Goal: Communication & Community: Answer question/provide support

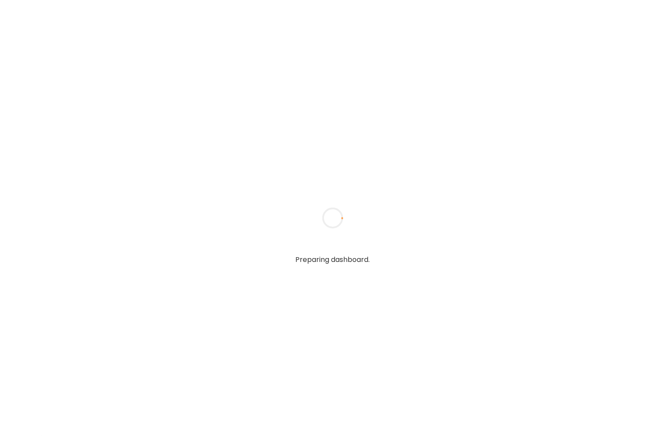
type input "*****"
type input "**********"
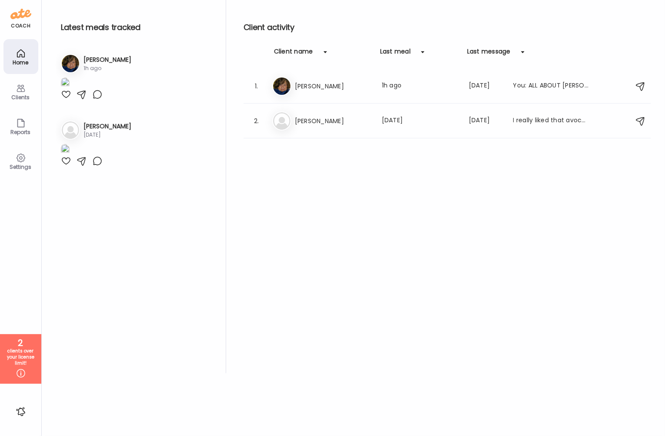
type input "**********"
click at [10, 104] on div "Clients" at bounding box center [20, 91] width 35 height 35
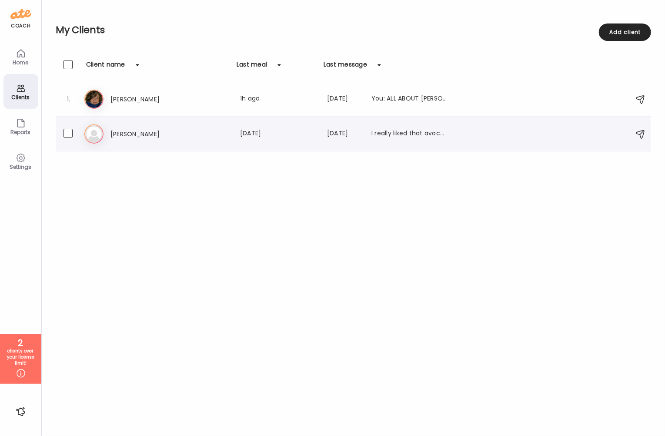
click at [160, 138] on h3 "[PERSON_NAME]" at bounding box center [149, 134] width 77 height 10
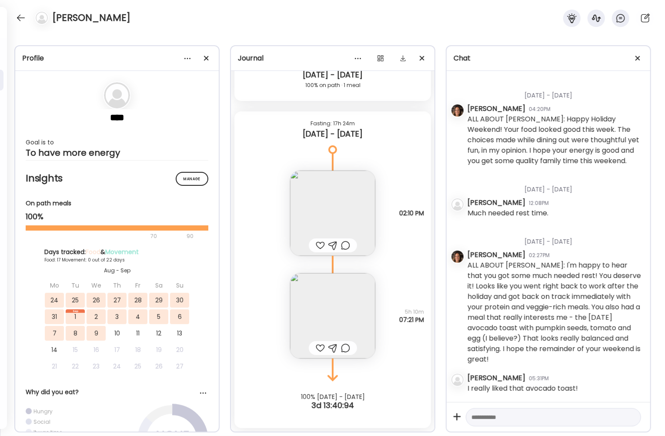
scroll to position [11142, 0]
click at [205, 61] on div at bounding box center [206, 58] width 17 height 17
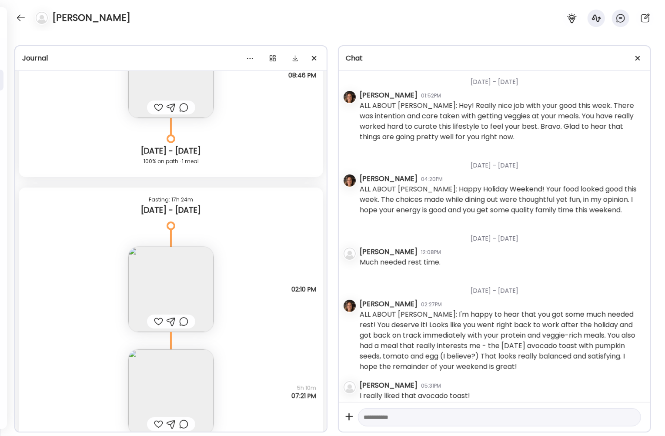
scroll to position [8590, 0]
click at [640, 59] on div at bounding box center [638, 58] width 17 height 17
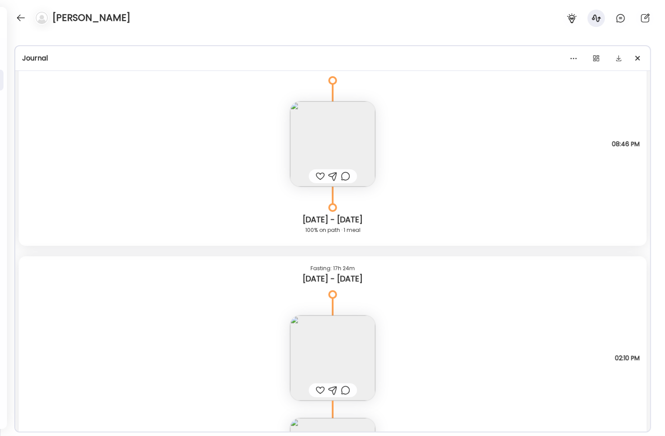
scroll to position [8518, 0]
click at [338, 137] on img at bounding box center [332, 147] width 85 height 85
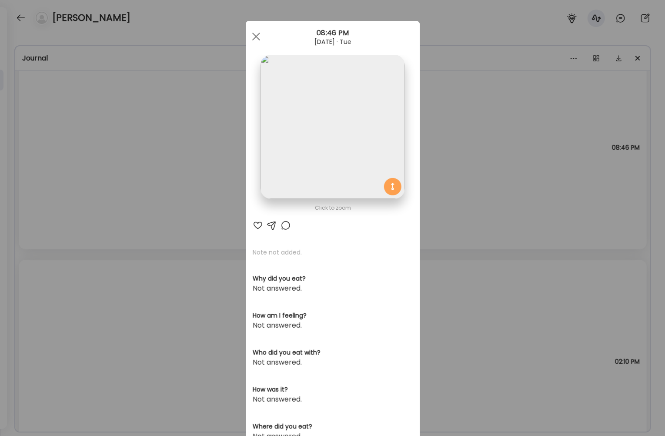
click at [338, 137] on img at bounding box center [333, 127] width 144 height 144
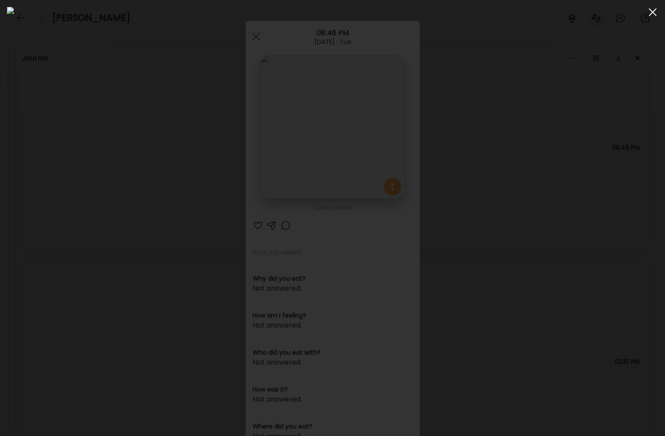
click at [653, 13] on div at bounding box center [653, 11] width 17 height 17
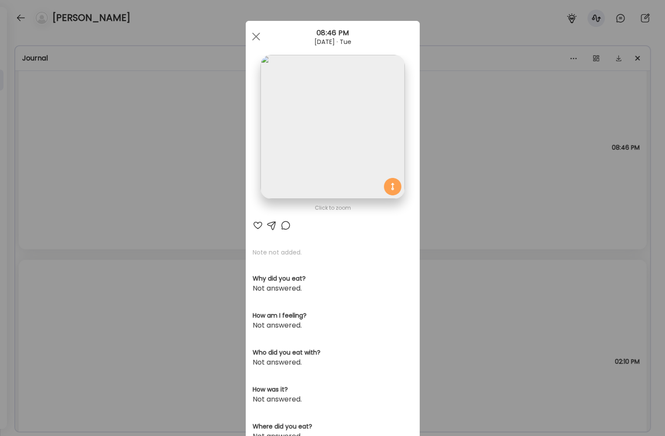
click at [536, 101] on div "Ate Coach Dashboard Wahoo! It’s official Take a moment to set up your Coach Pro…" at bounding box center [332, 218] width 665 height 436
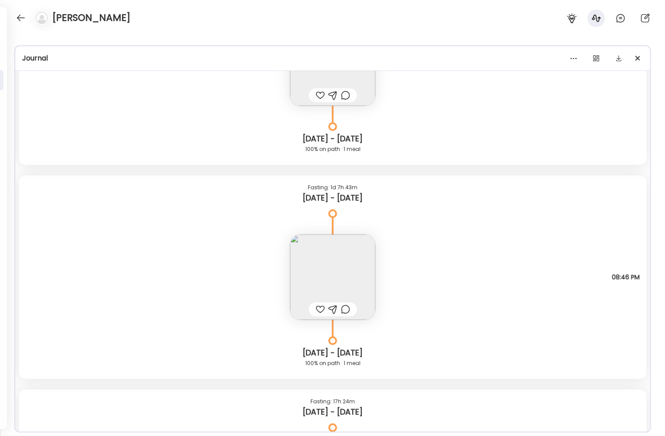
scroll to position [8247, 0]
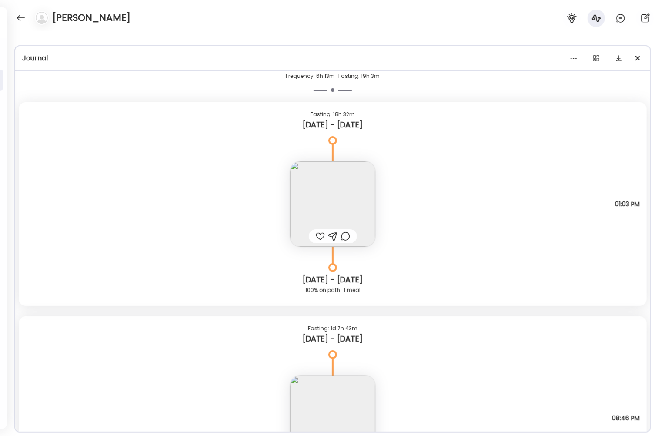
click at [328, 195] on img at bounding box center [332, 203] width 85 height 85
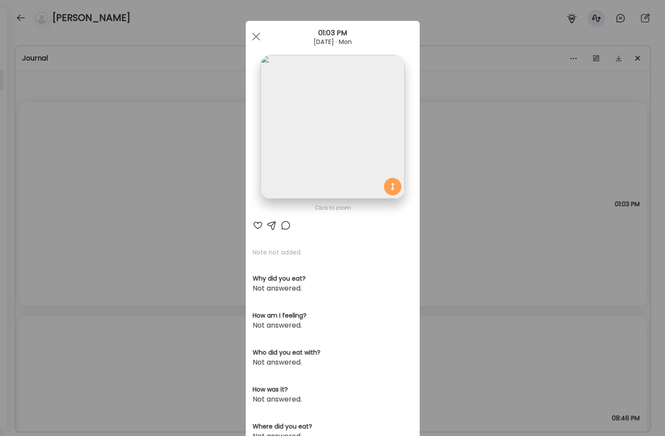
click at [351, 158] on img at bounding box center [333, 127] width 144 height 144
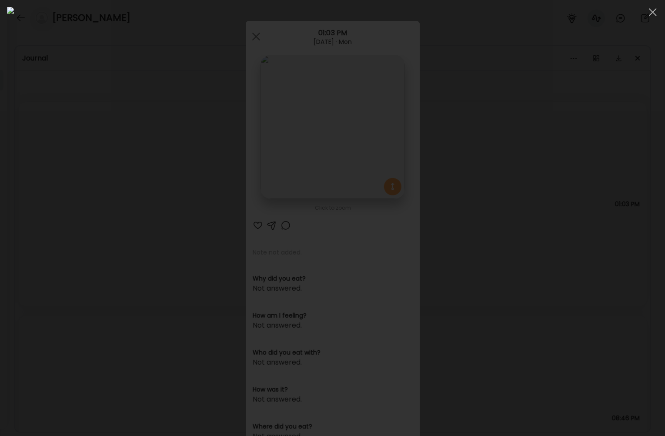
click at [578, 108] on div at bounding box center [333, 218] width 652 height 422
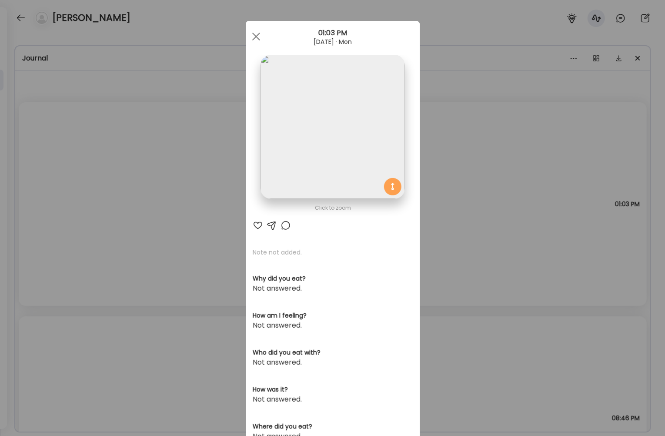
click at [578, 108] on div "Ate Coach Dashboard Wahoo! It’s official Take a moment to set up your Coach Pro…" at bounding box center [332, 218] width 665 height 436
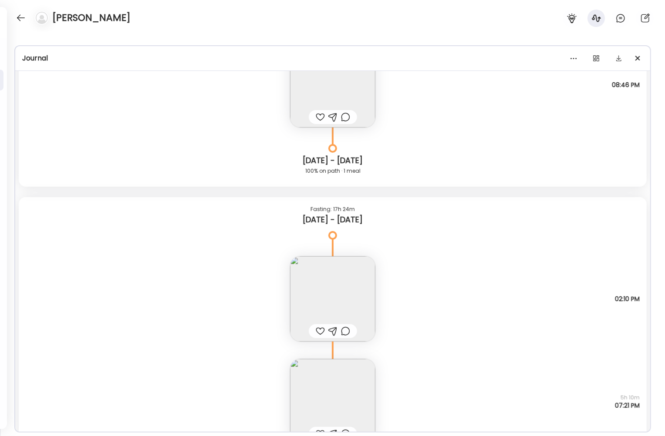
scroll to position [8666, 0]
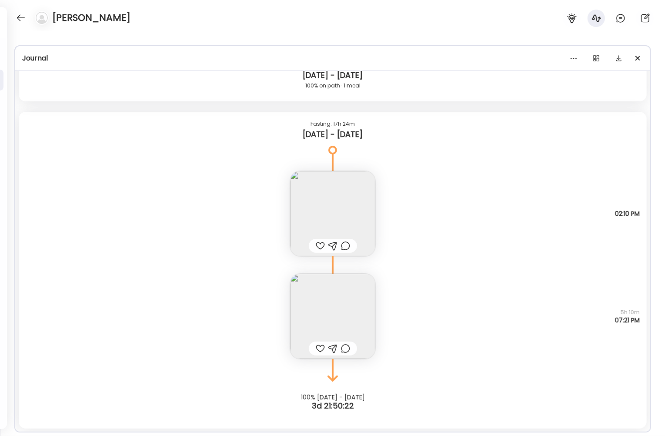
click at [578, 111] on div "Fasting: 18h 32m [DATE] - [DATE] Note not added Questions not answered 01:03 PM…" at bounding box center [332, 56] width 635 height 745
click at [337, 326] on img at bounding box center [332, 316] width 85 height 85
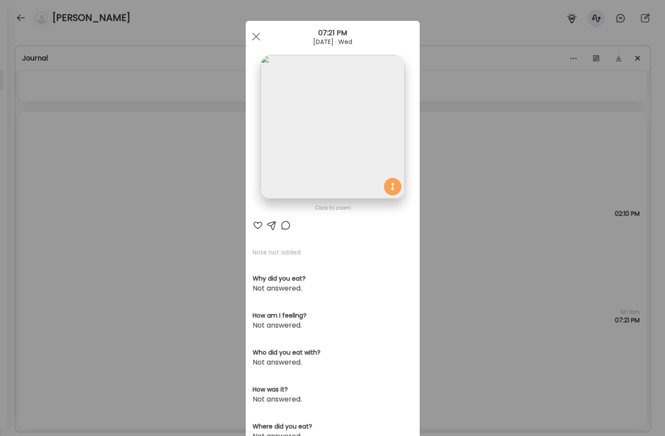
click at [363, 151] on img at bounding box center [333, 127] width 144 height 144
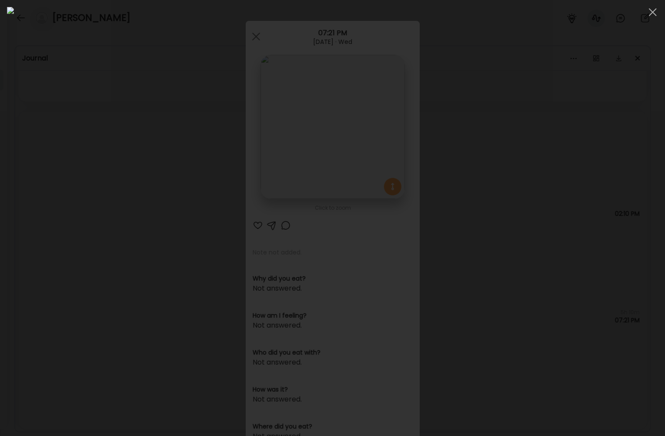
click at [581, 50] on div at bounding box center [333, 218] width 652 height 422
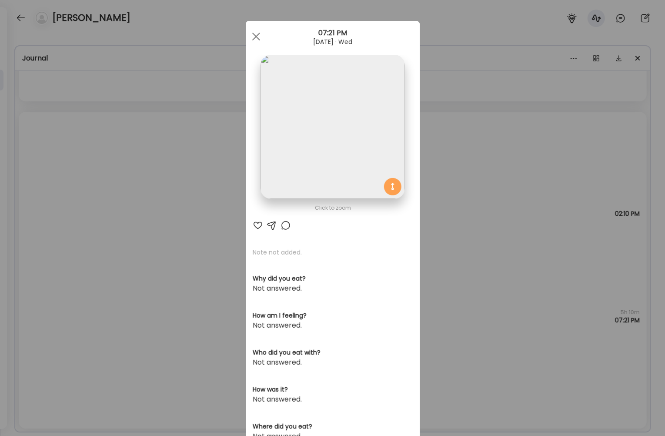
click at [581, 50] on div "Ate Coach Dashboard Wahoo! It’s official Take a moment to set up your Coach Pro…" at bounding box center [332, 218] width 665 height 436
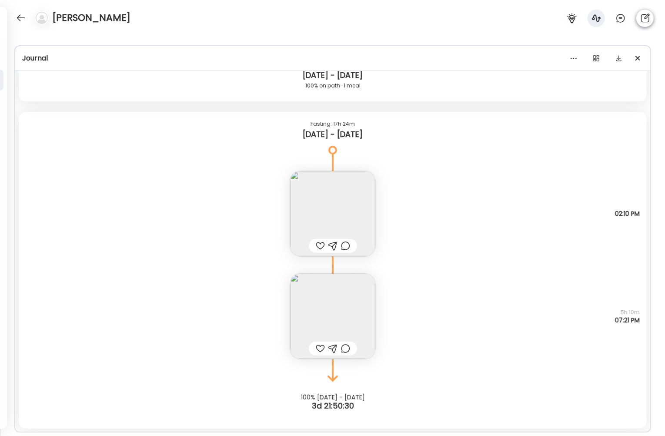
click at [646, 19] on icon at bounding box center [646, 17] width 9 height 9
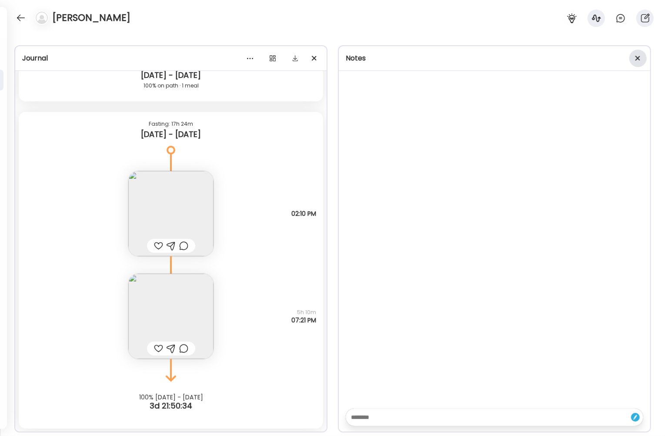
click at [634, 60] on div at bounding box center [638, 58] width 17 height 17
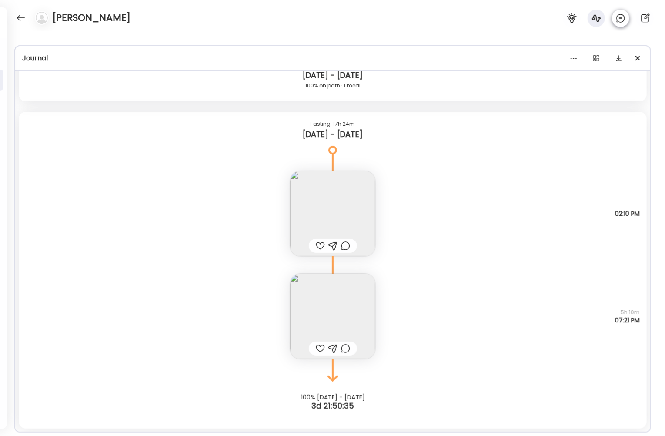
click at [625, 18] on icon at bounding box center [621, 18] width 8 height 8
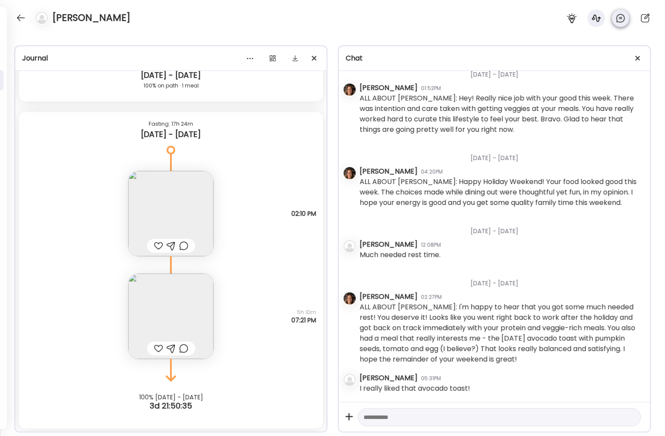
scroll to position [9241, 0]
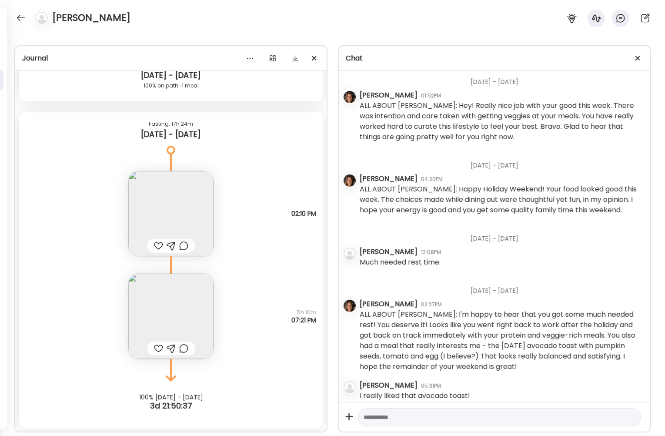
click at [404, 414] on textarea at bounding box center [492, 417] width 256 height 10
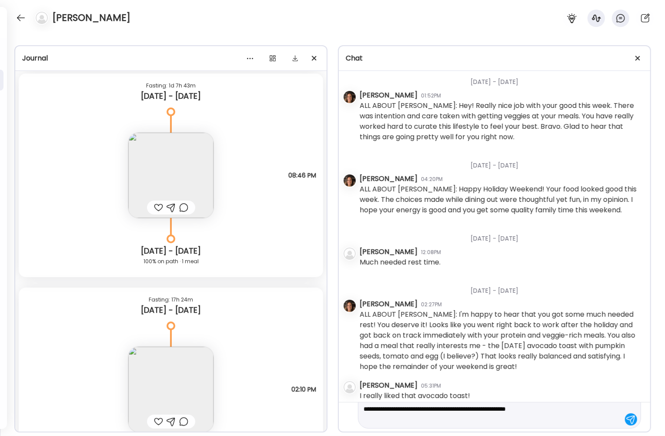
scroll to position [20, 0]
type textarea "**********"
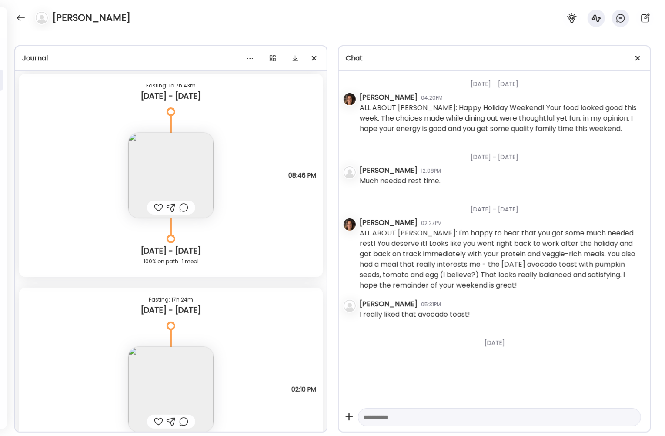
scroll to position [9314, 0]
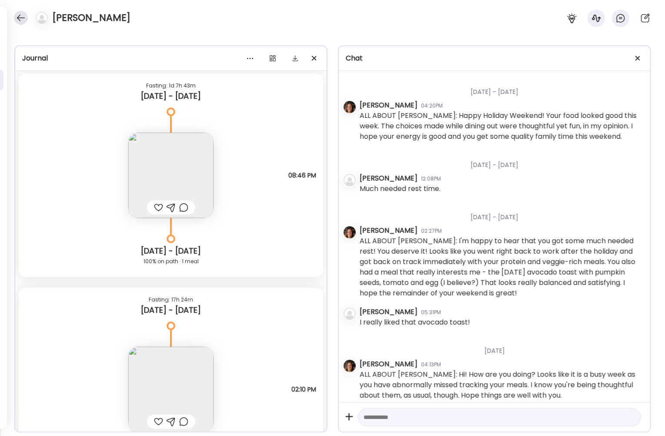
click at [23, 18] on div at bounding box center [21, 18] width 14 height 14
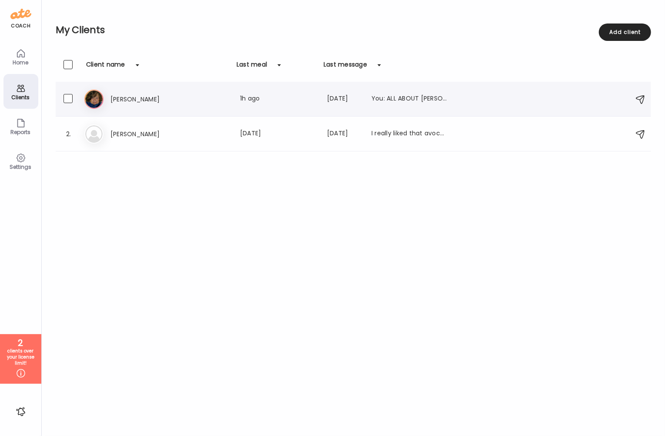
click at [164, 96] on h3 "[PERSON_NAME]" at bounding box center [149, 99] width 77 height 10
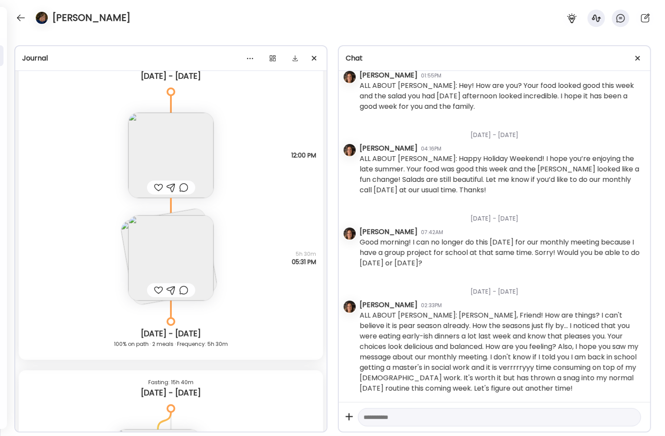
scroll to position [10451, 0]
click at [178, 241] on img at bounding box center [170, 259] width 85 height 85
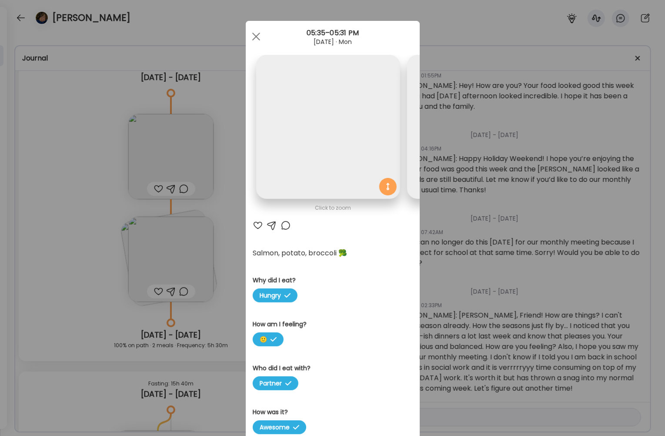
scroll to position [0, 142]
click at [253, 152] on img at bounding box center [186, 127] width 144 height 144
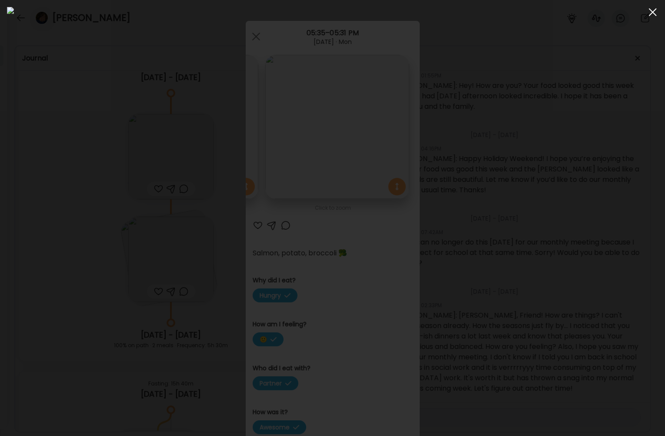
click at [657, 15] on span at bounding box center [653, 12] width 8 height 8
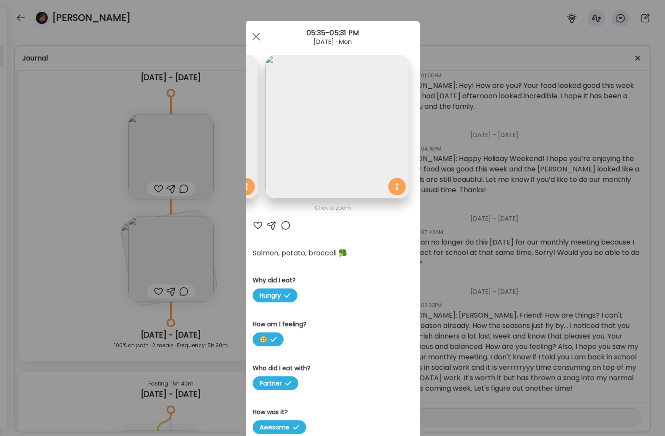
click at [502, 109] on div "Ate Coach Dashboard Wahoo! It’s official Take a moment to set up your Coach Pro…" at bounding box center [332, 218] width 665 height 436
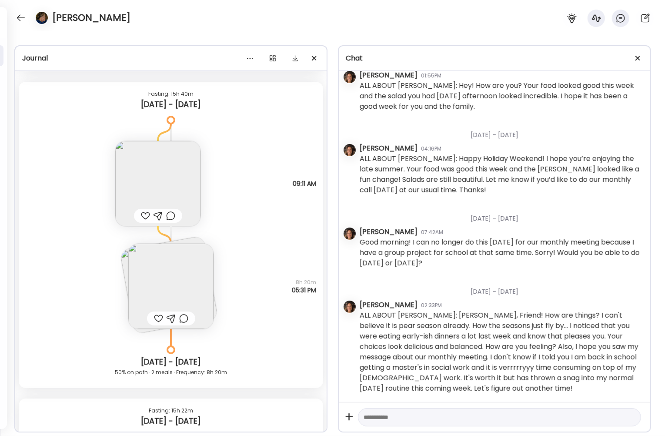
scroll to position [10741, 0]
click at [179, 304] on img at bounding box center [170, 286] width 85 height 85
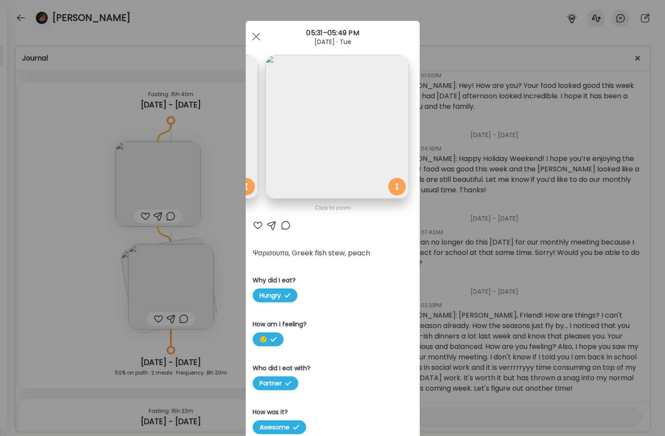
click at [449, 122] on div "Ate Coach Dashboard Wahoo! It’s official Take a moment to set up your Coach Pro…" at bounding box center [332, 218] width 665 height 436
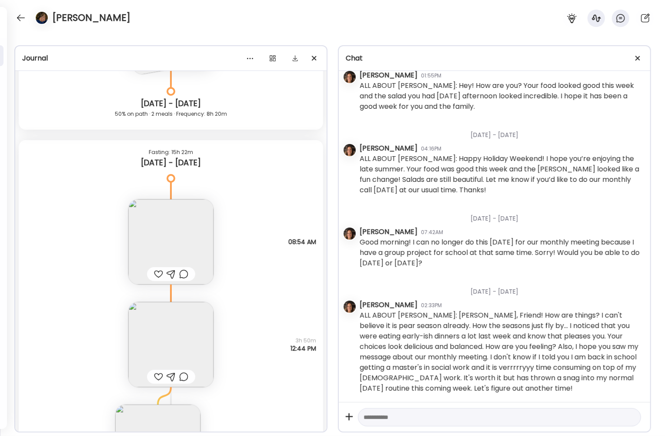
scroll to position [11005, 0]
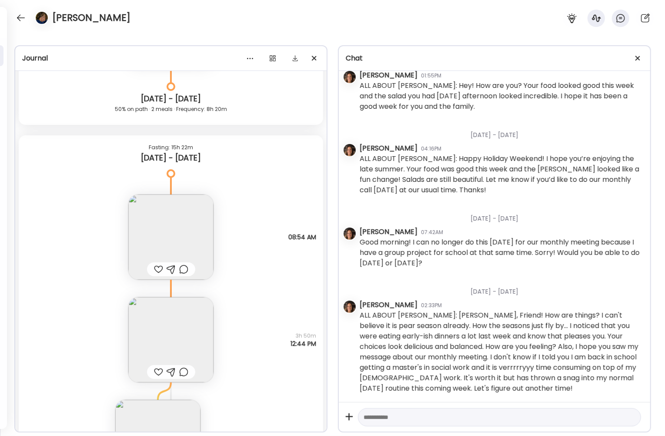
click at [182, 333] on img at bounding box center [170, 339] width 85 height 85
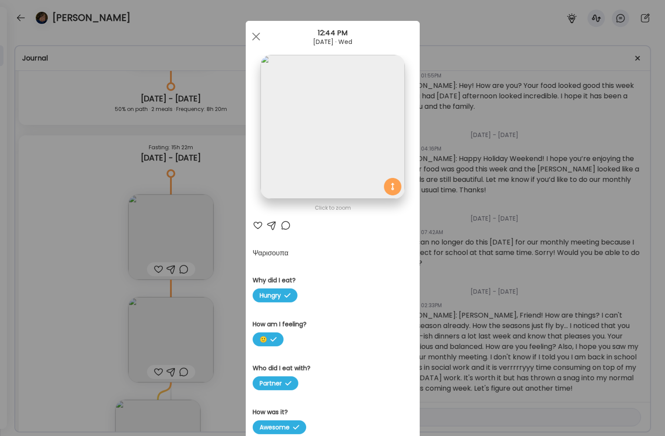
click at [452, 174] on div "Ate Coach Dashboard Wahoo! It’s official Take a moment to set up your Coach Pro…" at bounding box center [332, 218] width 665 height 436
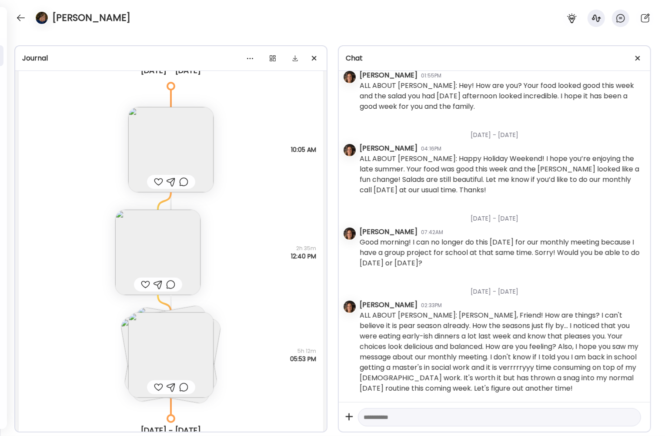
scroll to position [11614, 0]
click at [192, 368] on img at bounding box center [170, 355] width 85 height 85
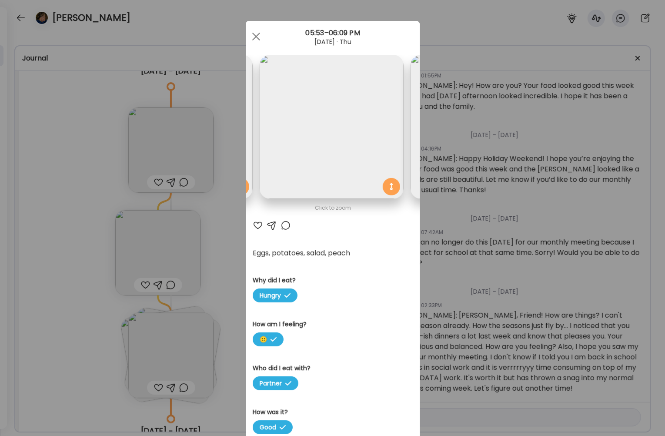
scroll to position [0, 0]
click at [363, 123] on img at bounding box center [328, 127] width 144 height 144
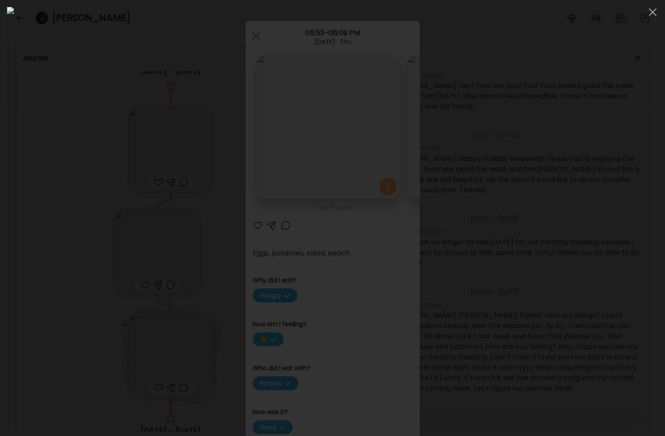
click at [593, 56] on div at bounding box center [333, 218] width 652 height 422
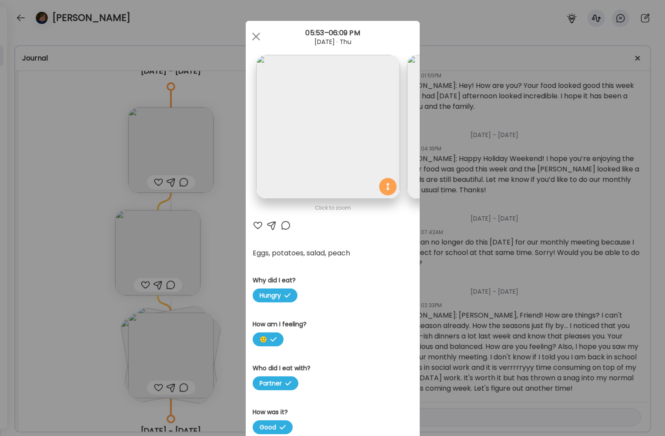
click at [593, 56] on div "Ate Coach Dashboard Wahoo! It’s official Take a moment to set up your Coach Pro…" at bounding box center [332, 218] width 665 height 436
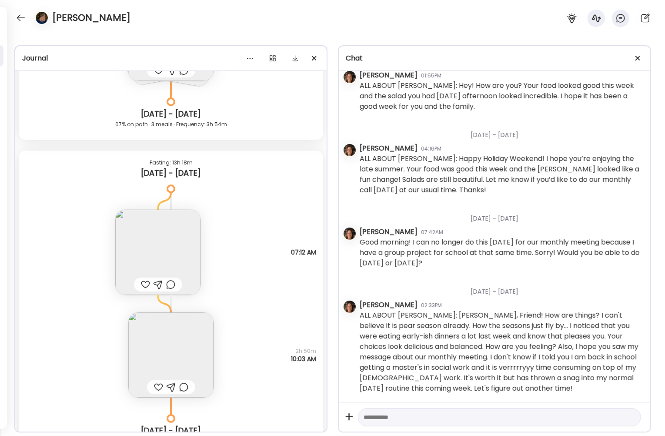
scroll to position [11932, 0]
click at [273, 249] on div "Protein bar Why did you eat? Hungry How am I feeling? 🙂 Who did you eat with? B…" at bounding box center [171, 243] width 305 height 103
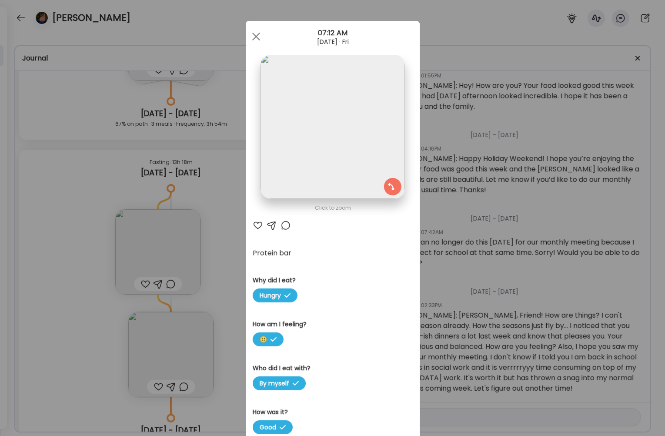
click at [273, 249] on div "Protein bar" at bounding box center [333, 253] width 160 height 10
click at [461, 195] on div "Ate Coach Dashboard Wahoo! It’s official Take a moment to set up your Coach Pro…" at bounding box center [332, 218] width 665 height 436
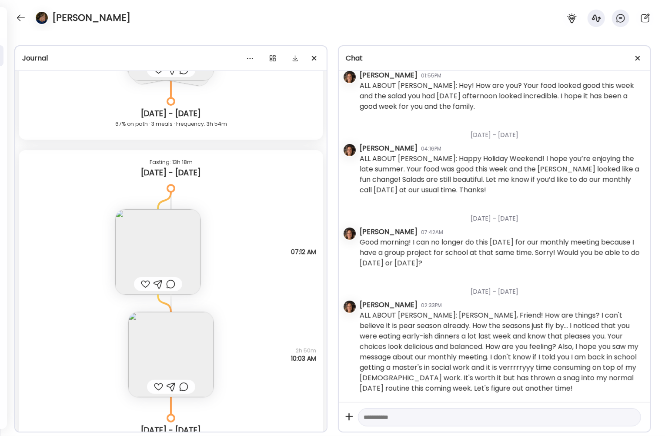
click at [205, 348] on img at bounding box center [170, 354] width 85 height 85
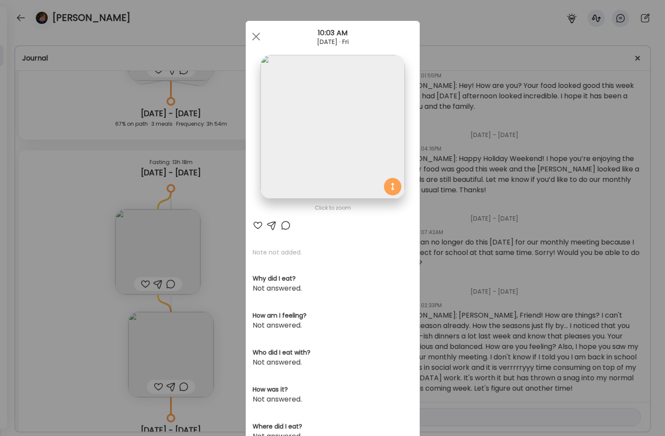
click at [498, 225] on div "Ate Coach Dashboard Wahoo! It’s official Take a moment to set up your Coach Pro…" at bounding box center [332, 218] width 665 height 436
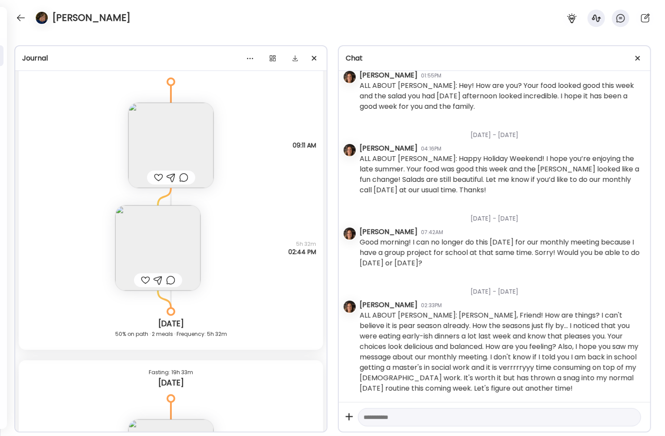
scroll to position [12355, 0]
click at [141, 217] on img at bounding box center [157, 247] width 85 height 85
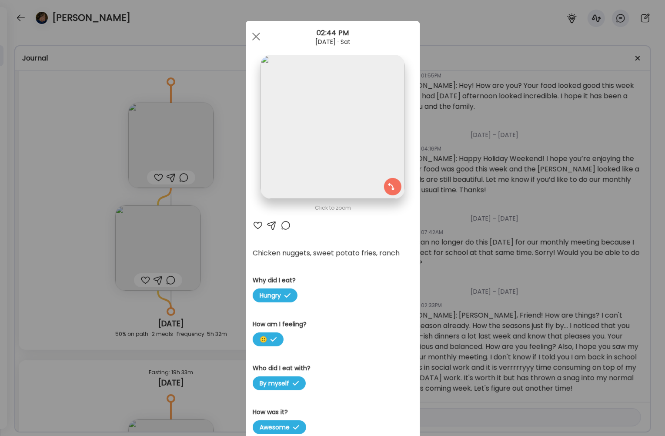
click at [467, 181] on div "Ate Coach Dashboard Wahoo! It’s official Take a moment to set up your Coach Pro…" at bounding box center [332, 218] width 665 height 436
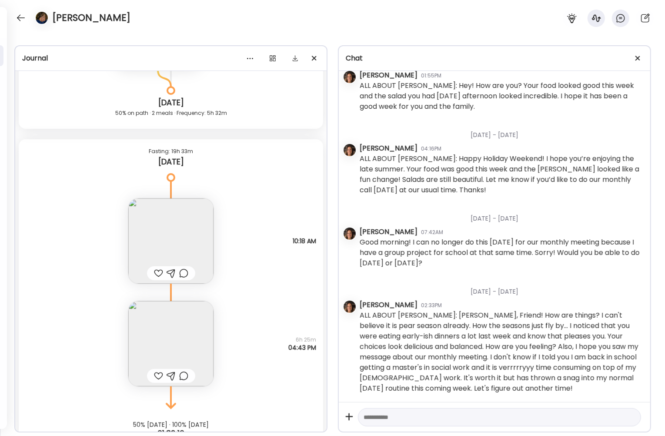
scroll to position [12604, 0]
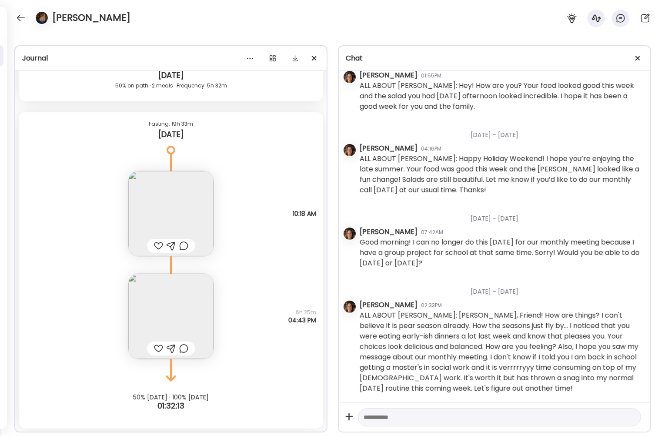
click at [402, 420] on textarea at bounding box center [492, 417] width 256 height 10
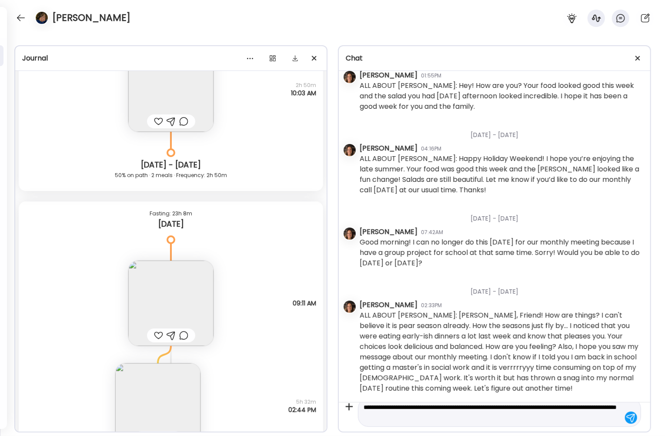
scroll to position [12197, 0]
drag, startPoint x: 286, startPoint y: 265, endPoint x: 275, endPoint y: 245, distance: 22.8
click at [275, 245] on div "Bean soup Why did you eat? Hungry How am I feeling? 🙂 Who did you eat with? Par…" at bounding box center [171, 294] width 305 height 103
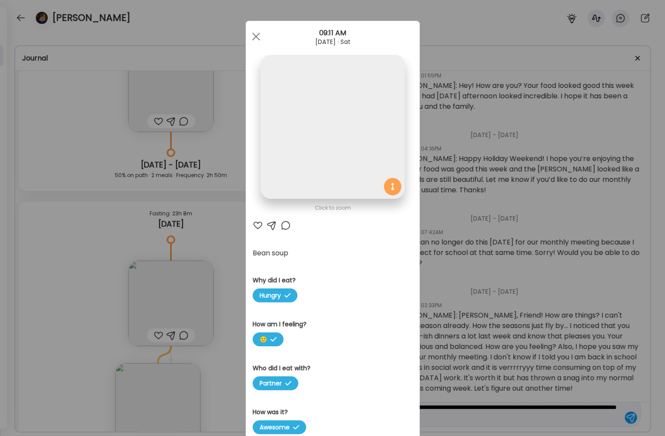
click at [275, 245] on div "Click to zoom AteMate AI Bean soup Why did I eat? Hungry How am I feeling? 🙂 Wh…" at bounding box center [333, 302] width 174 height 563
click at [225, 111] on div "Ate Coach Dashboard Wahoo! It’s official Take a moment to set up your Coach Pro…" at bounding box center [332, 218] width 665 height 436
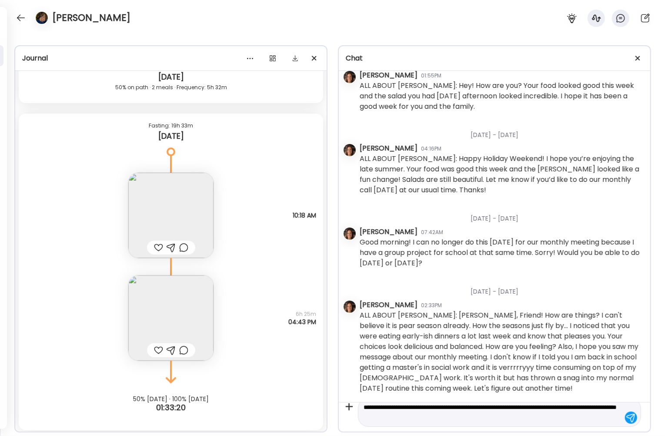
scroll to position [12604, 0]
click at [515, 420] on textarea "**********" at bounding box center [492, 412] width 256 height 21
type textarea "**********"
click at [628, 416] on div at bounding box center [631, 418] width 12 height 12
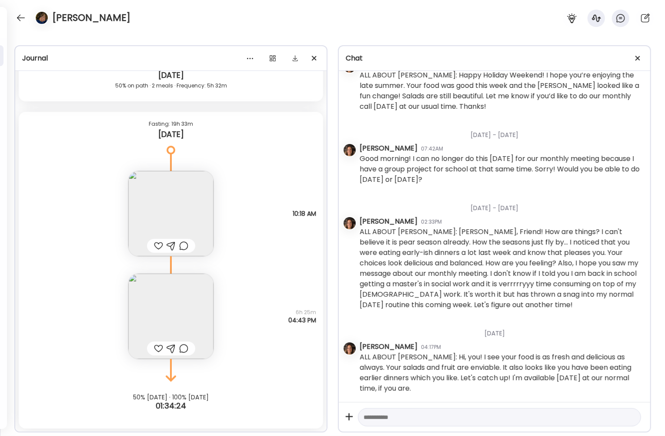
scroll to position [17182, 0]
